Goal: Obtain resource: Download file/media

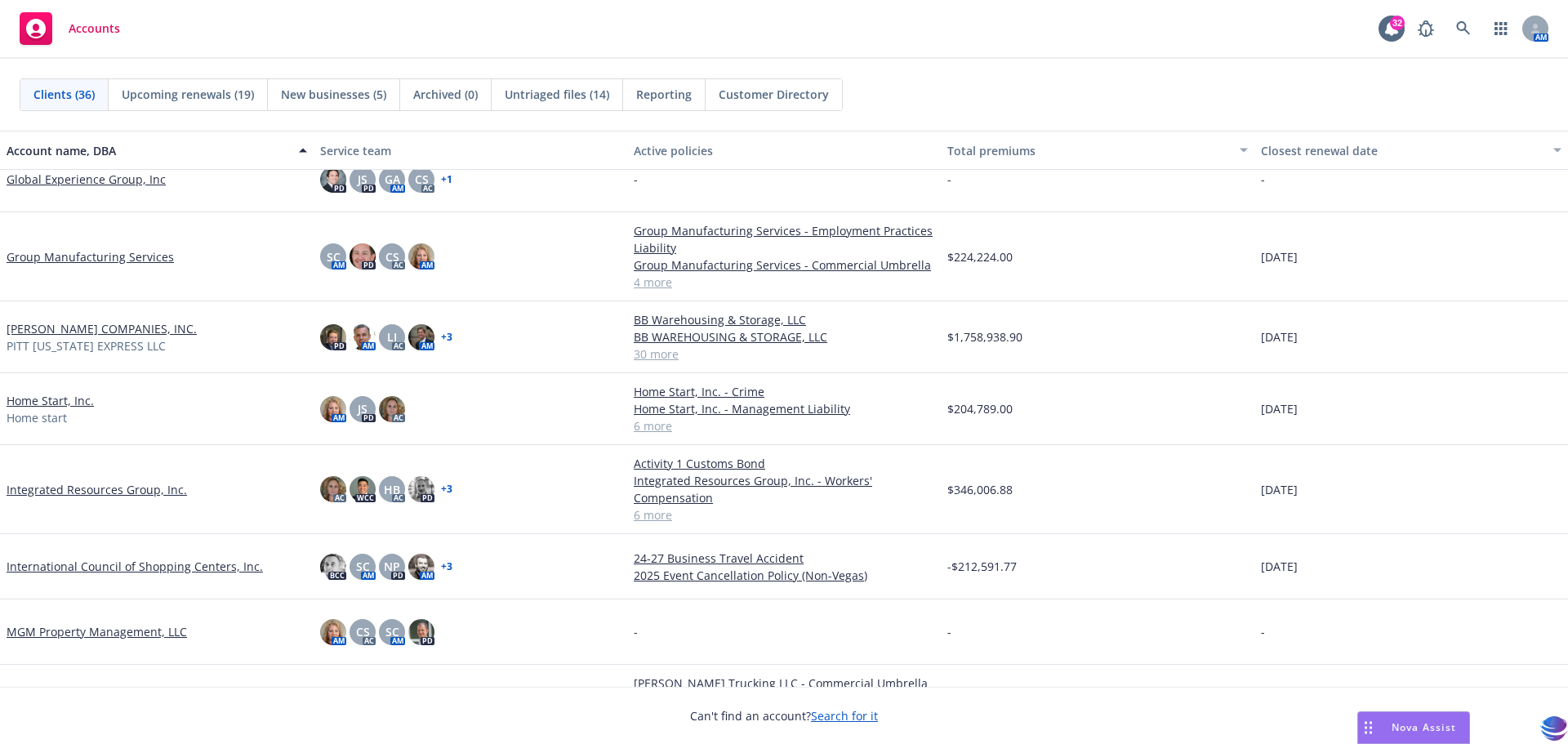
scroll to position [886, 0]
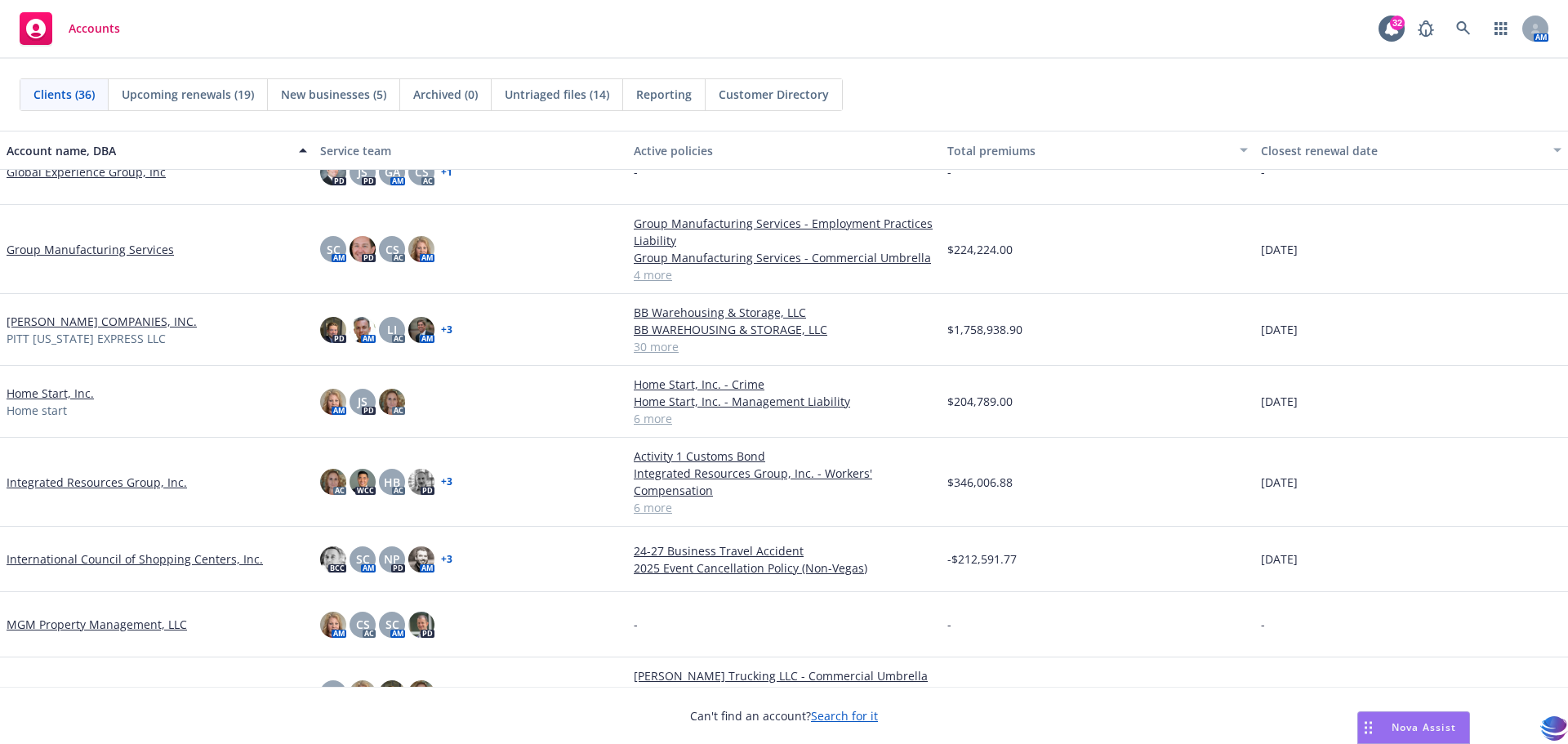
click at [101, 485] on link "Integrated Resources Group, Inc." at bounding box center [97, 482] width 181 height 17
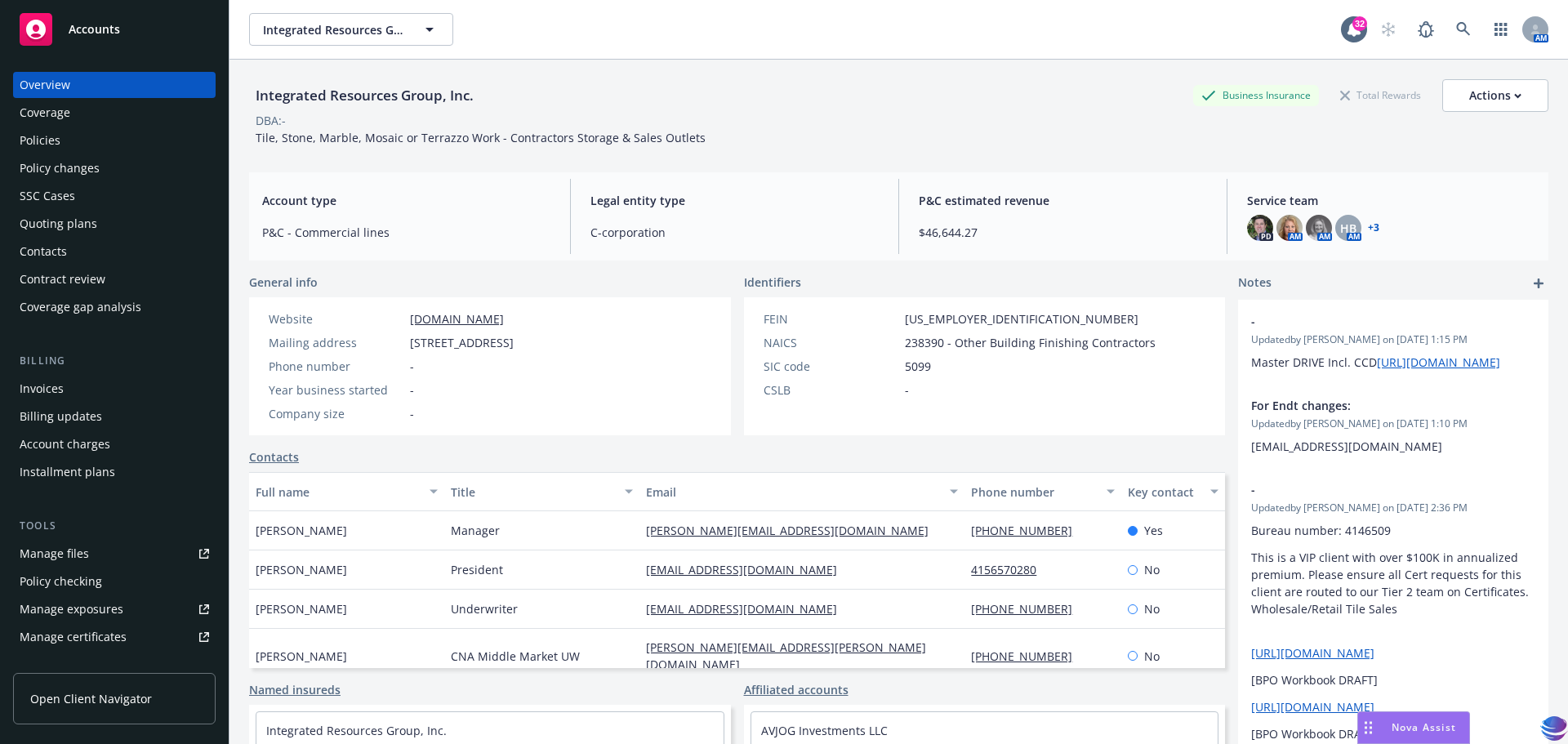
click at [20, 139] on div "Policies" at bounding box center [40, 140] width 41 height 26
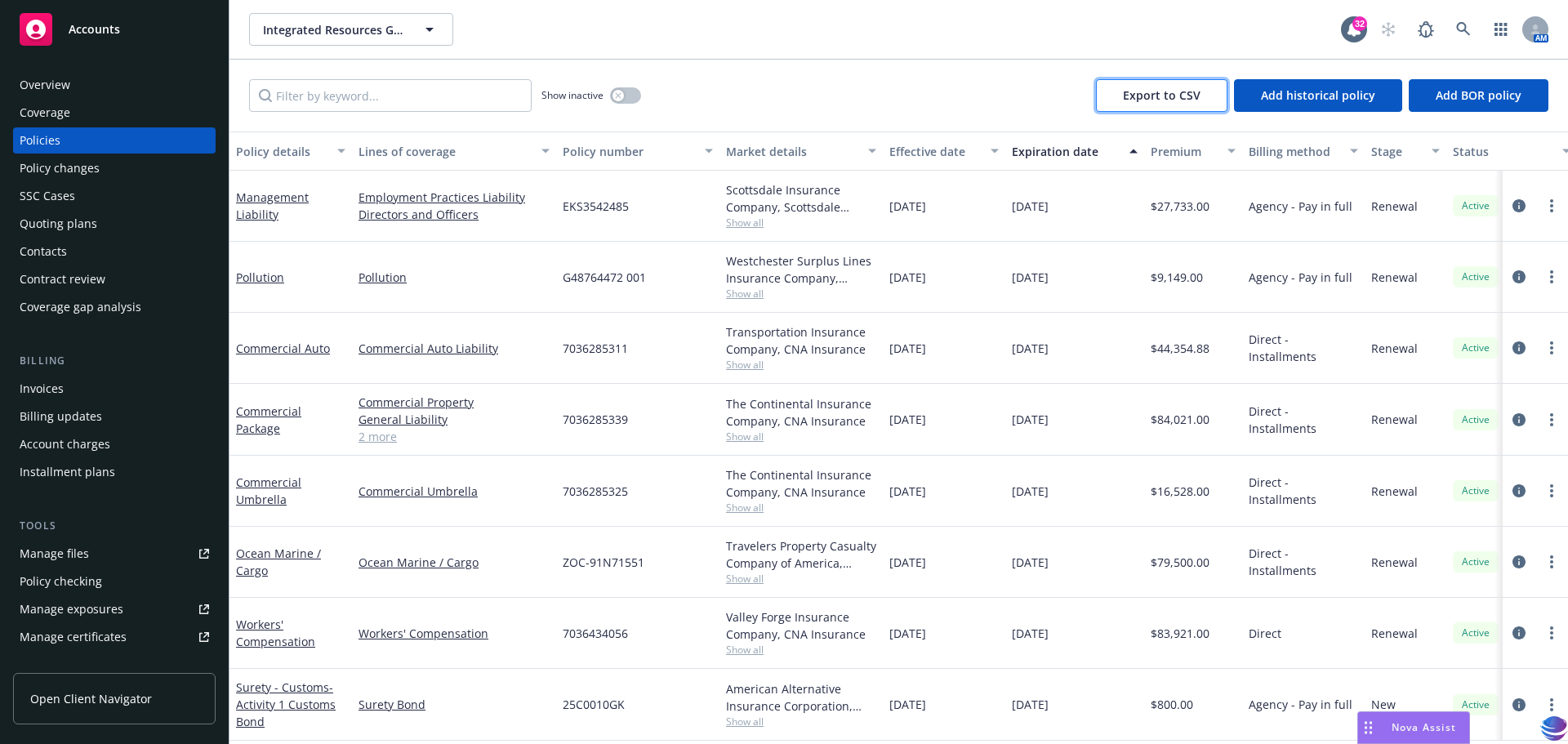
click at [1137, 91] on span "Export to CSV" at bounding box center [1161, 95] width 77 height 15
click at [71, 554] on div "Manage files" at bounding box center [54, 553] width 69 height 26
